Goal: Transaction & Acquisition: Download file/media

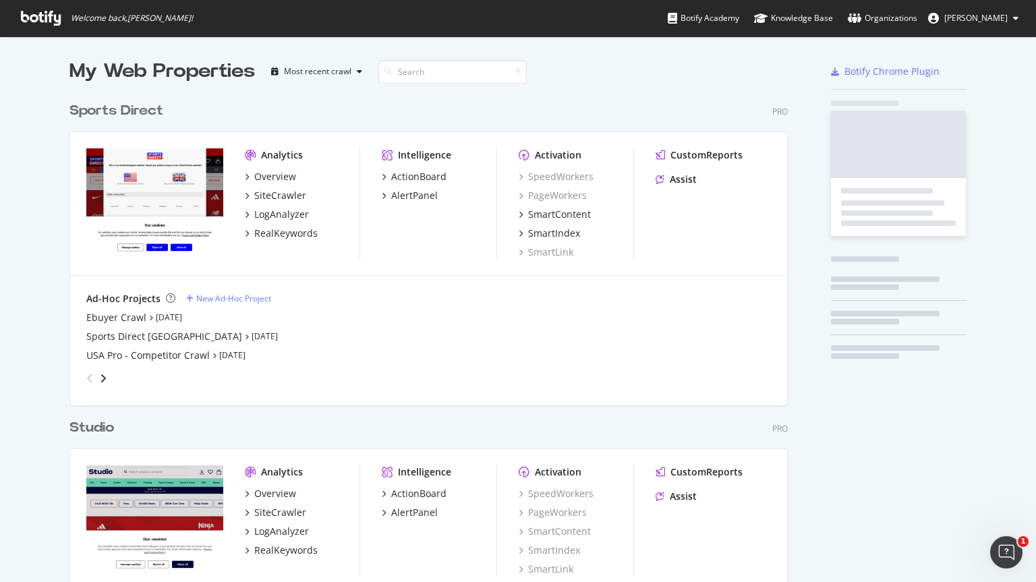
scroll to position [835, 719]
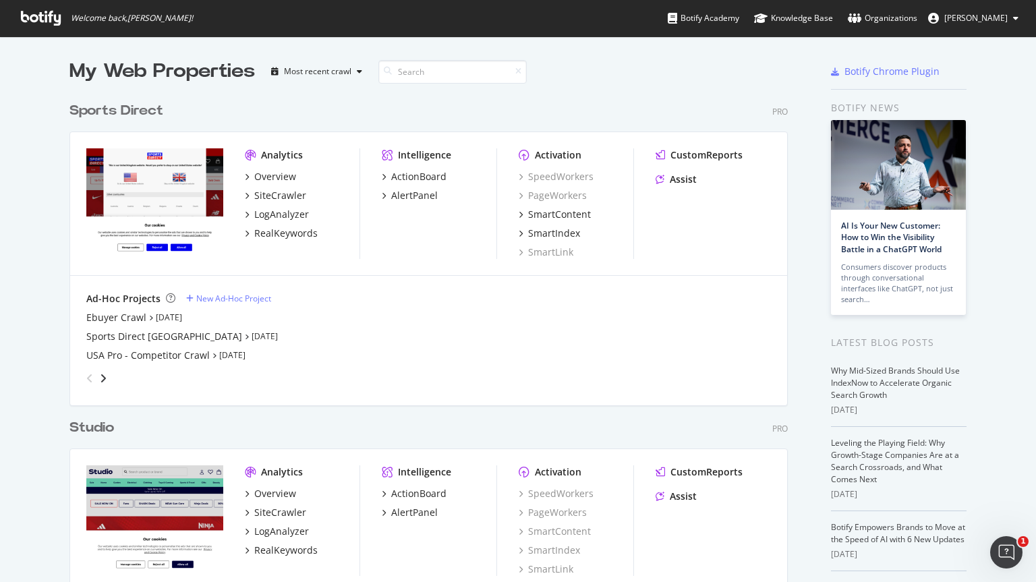
click at [131, 119] on div "Sports Direct" at bounding box center [116, 111] width 94 height 20
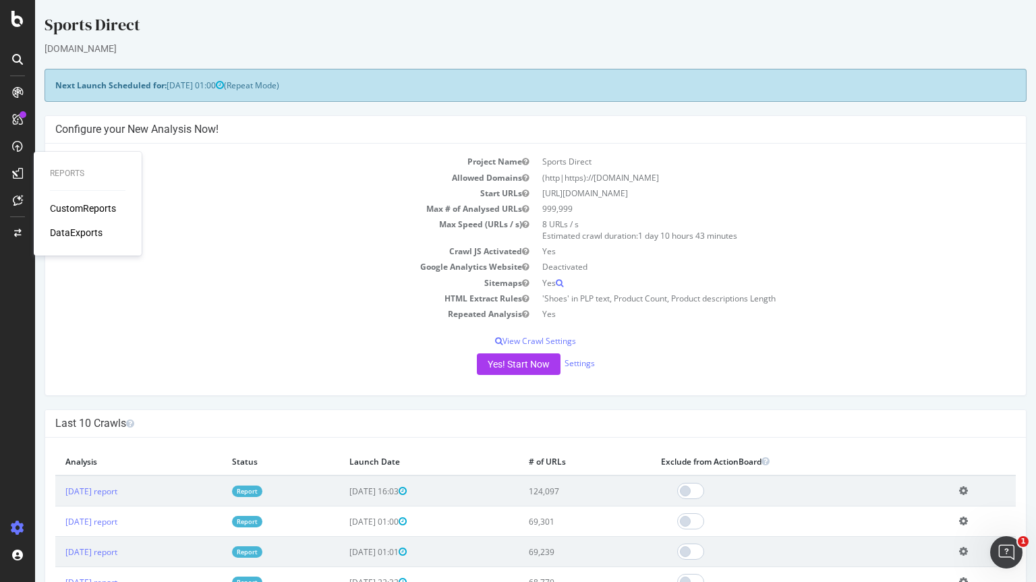
click at [80, 233] on div "DataExports" at bounding box center [76, 232] width 53 height 13
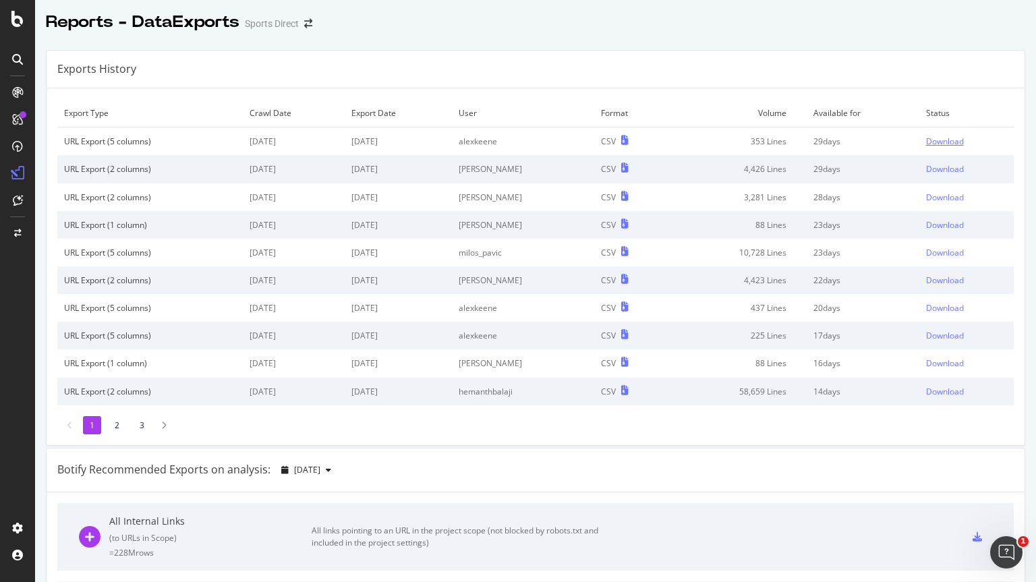
click at [926, 136] on div "Download" at bounding box center [945, 141] width 38 height 11
